Goal: Information Seeking & Learning: Find specific page/section

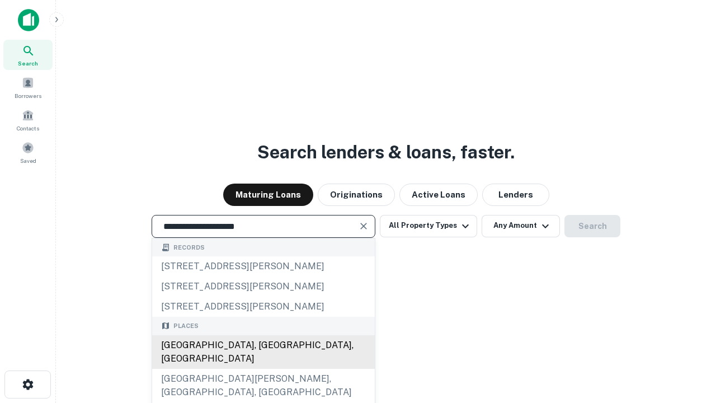
click at [263, 368] on div "[GEOGRAPHIC_DATA], [GEOGRAPHIC_DATA], [GEOGRAPHIC_DATA]" at bounding box center [263, 352] width 223 height 34
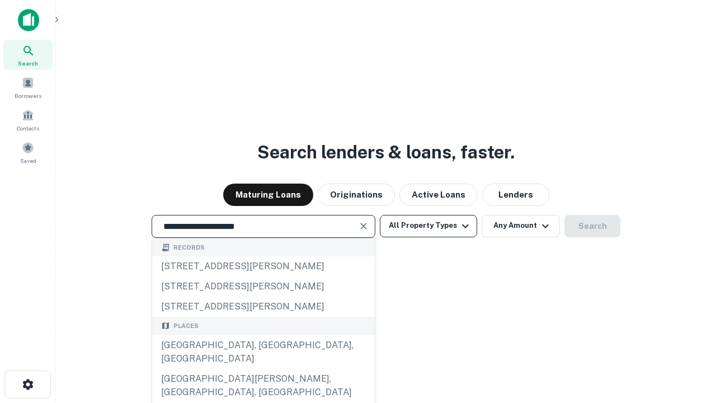
type input "**********"
click at [428, 225] on button "All Property Types" at bounding box center [428, 226] width 97 height 22
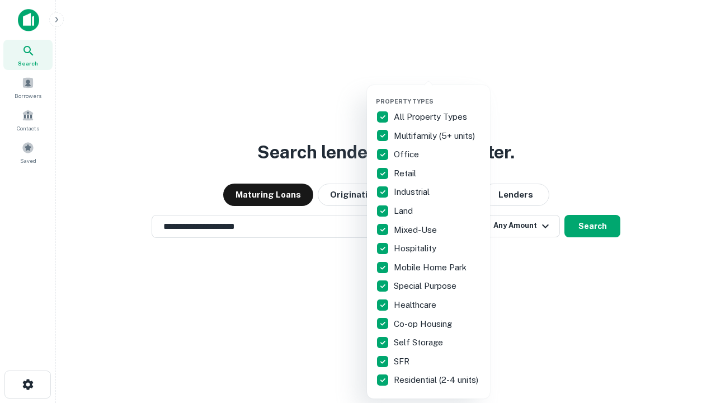
click at [437, 94] on button "button" at bounding box center [437, 94] width 123 height 1
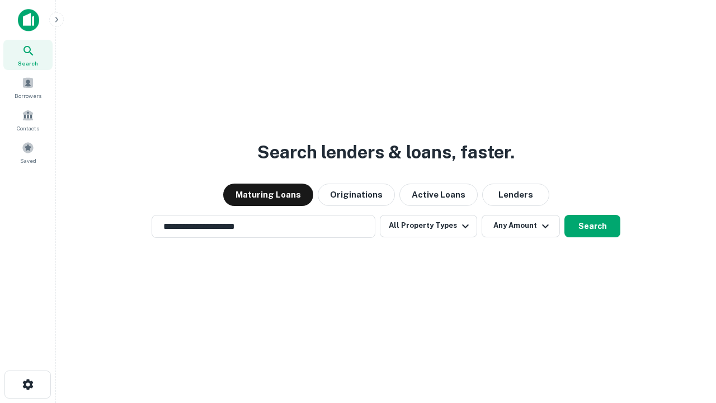
scroll to position [17, 0]
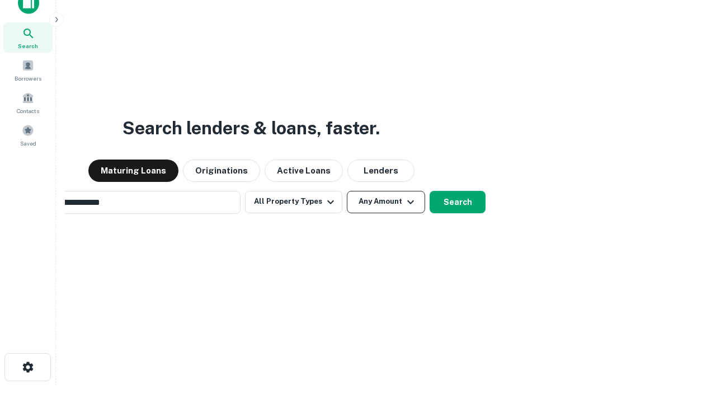
click at [347, 191] on button "Any Amount" at bounding box center [386, 202] width 78 height 22
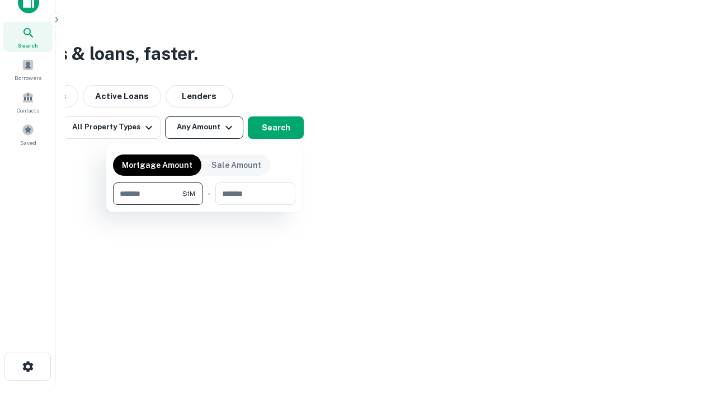
type input "*******"
click at [204, 205] on button "button" at bounding box center [204, 205] width 182 height 1
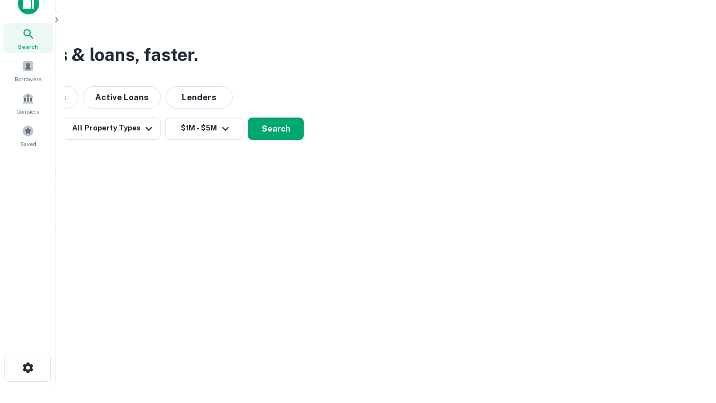
scroll to position [7, 206]
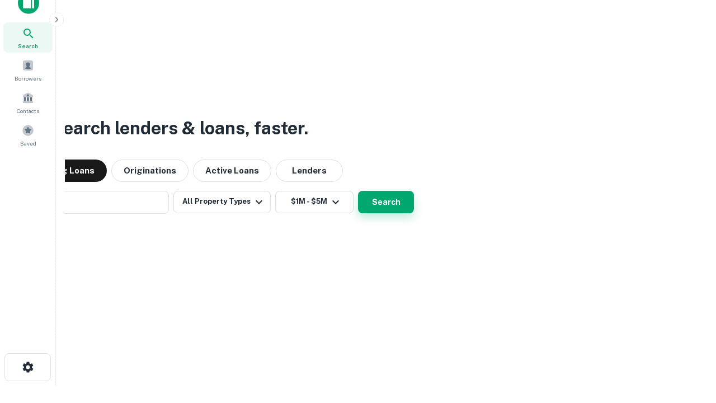
click at [358, 191] on button "Search" at bounding box center [386, 202] width 56 height 22
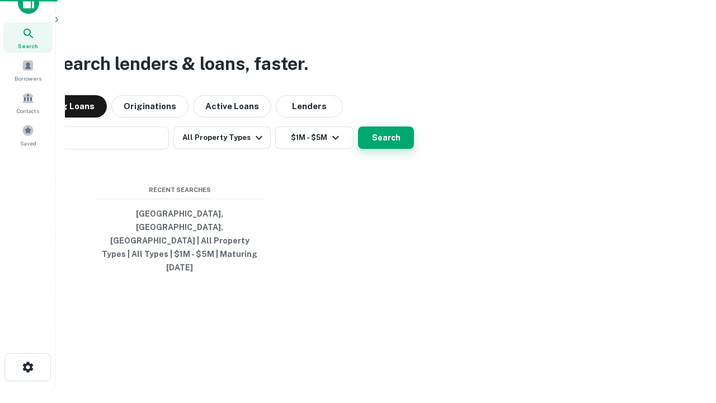
scroll to position [30, 316]
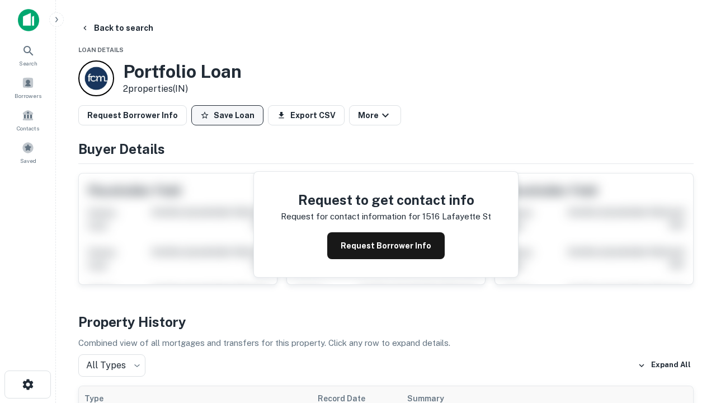
click at [227, 115] on button "Save Loan" at bounding box center [227, 115] width 72 height 20
click at [230, 115] on button "Save Loan" at bounding box center [227, 115] width 72 height 20
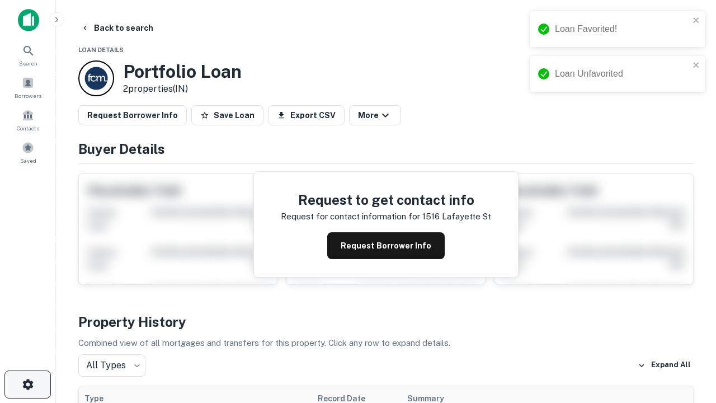
click at [27, 384] on icon "button" at bounding box center [27, 383] width 13 height 13
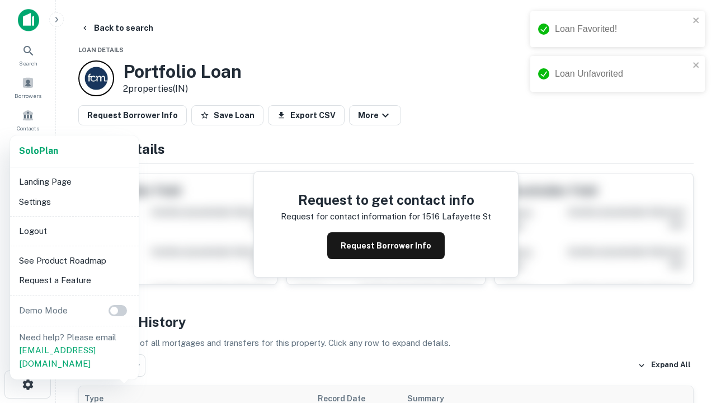
click at [74, 230] on li "Logout" at bounding box center [75, 231] width 120 height 20
